Goal: Navigation & Orientation: Find specific page/section

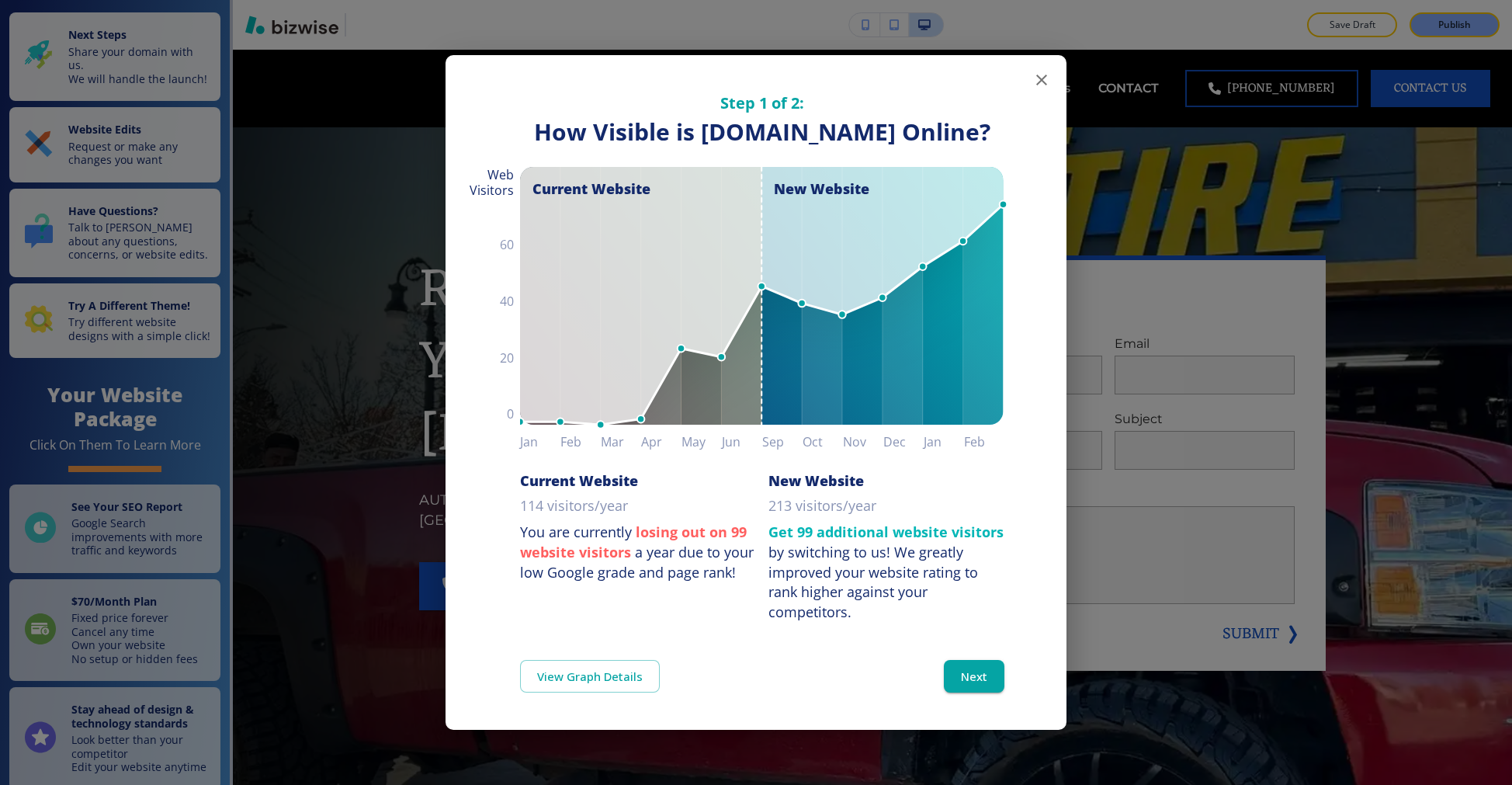
click at [1052, 65] on button "button" at bounding box center [1042, 80] width 31 height 31
